Goal: Check status: Check status

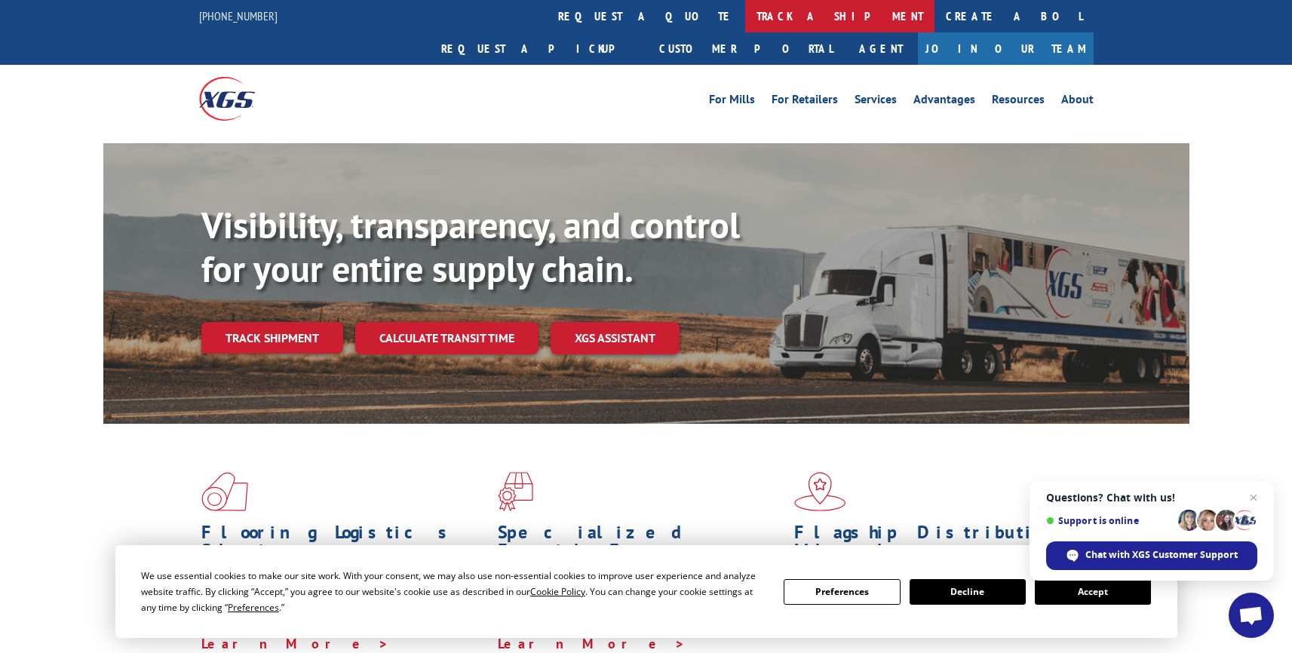
click at [745, 15] on link "track a shipment" at bounding box center [839, 16] width 189 height 32
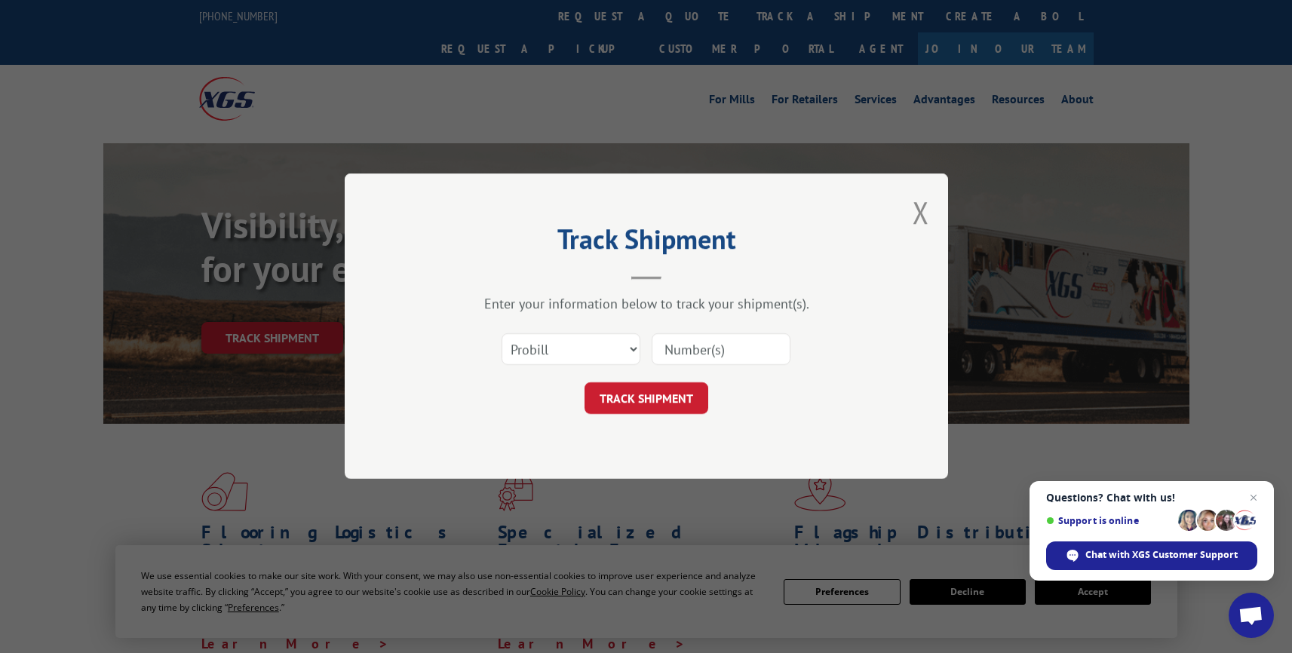
click at [683, 355] on input at bounding box center [721, 350] width 139 height 32
paste input "17674325"
type input "17674325"
click at [646, 394] on button "TRACK SHIPMENT" at bounding box center [647, 399] width 124 height 32
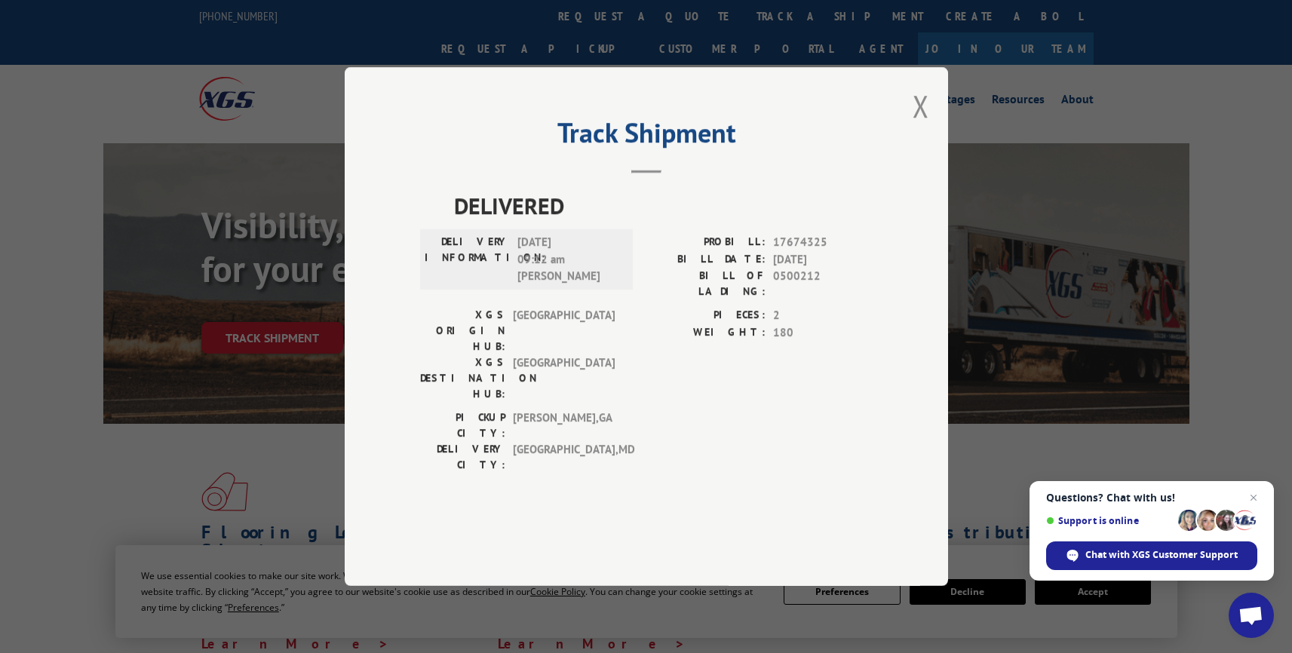
click at [793, 251] on span "17674325" at bounding box center [823, 242] width 100 height 17
click at [792, 251] on span "17674325" at bounding box center [823, 242] width 100 height 17
copy span "17674325"
